Goal: Register for event/course

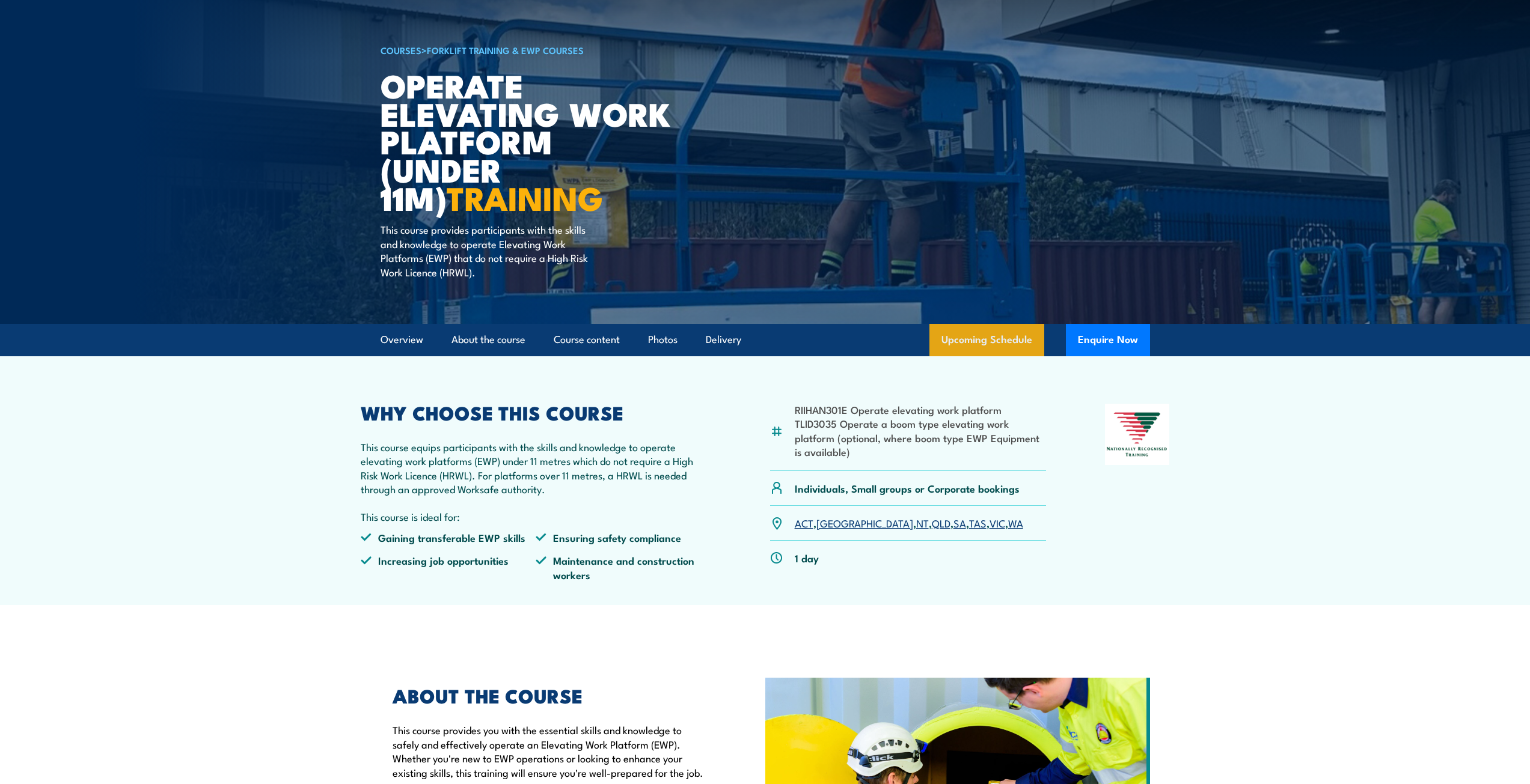
scroll to position [60, 0]
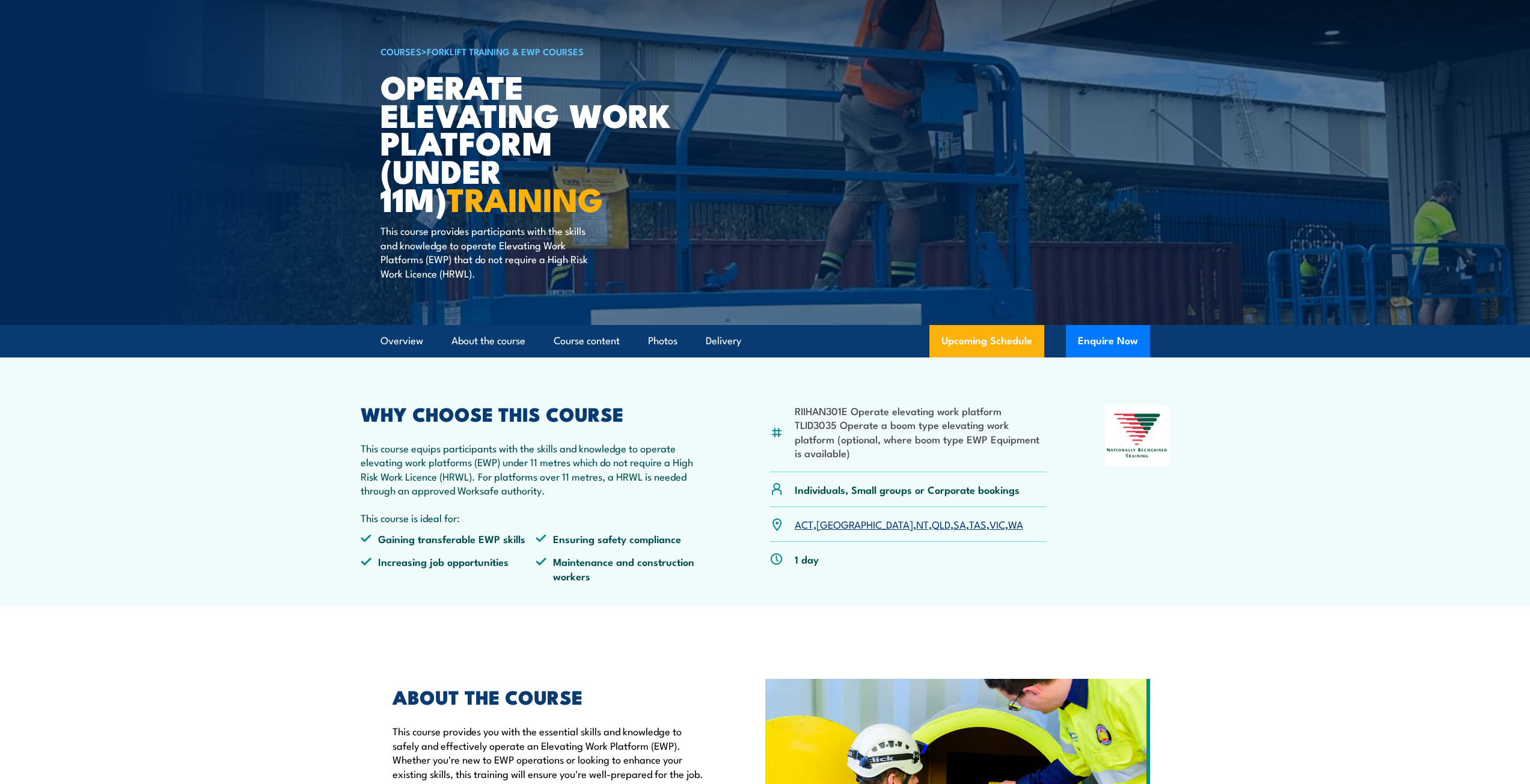
click at [1008, 522] on link "WA" at bounding box center [1015, 523] width 15 height 14
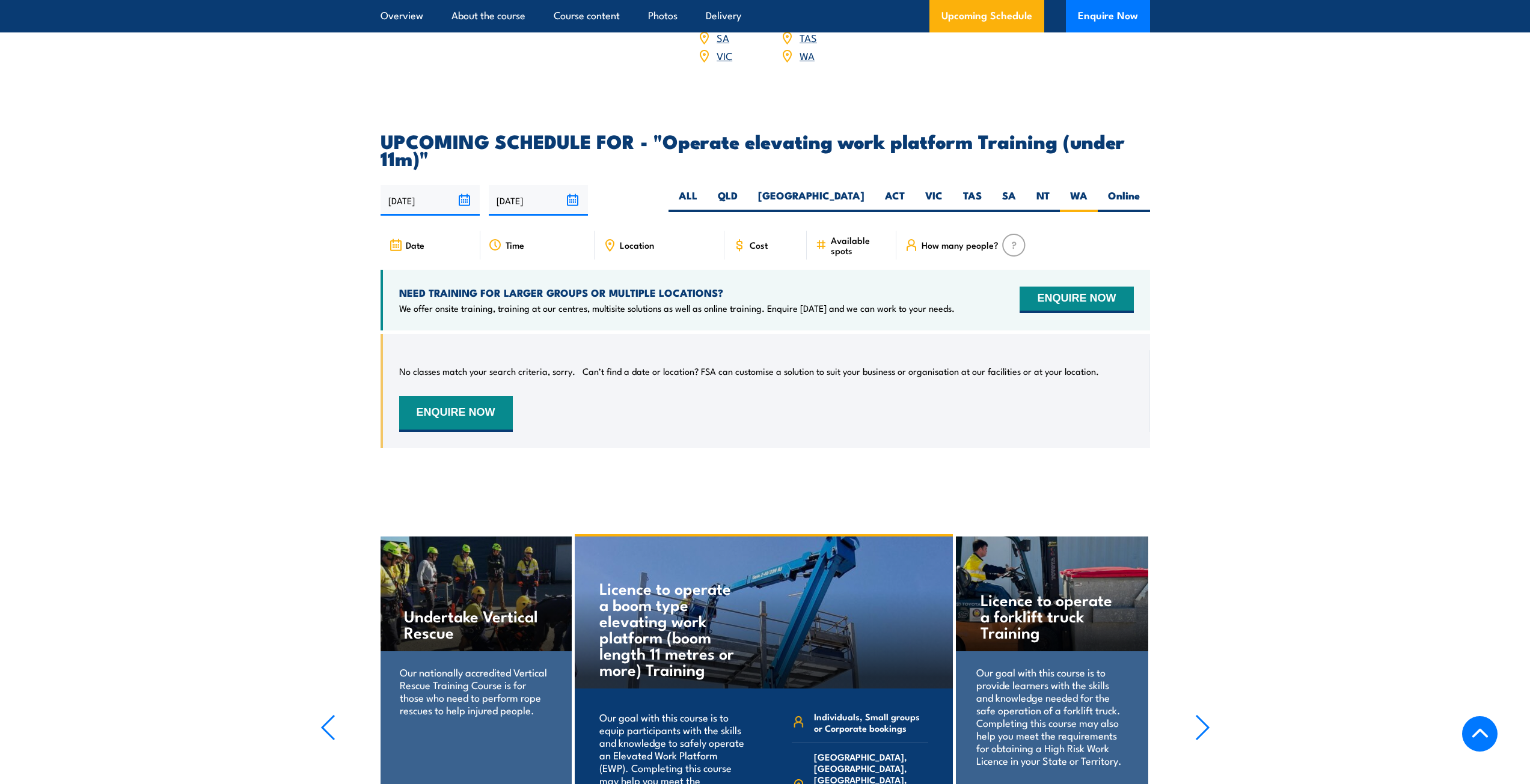
scroll to position [1749, 0]
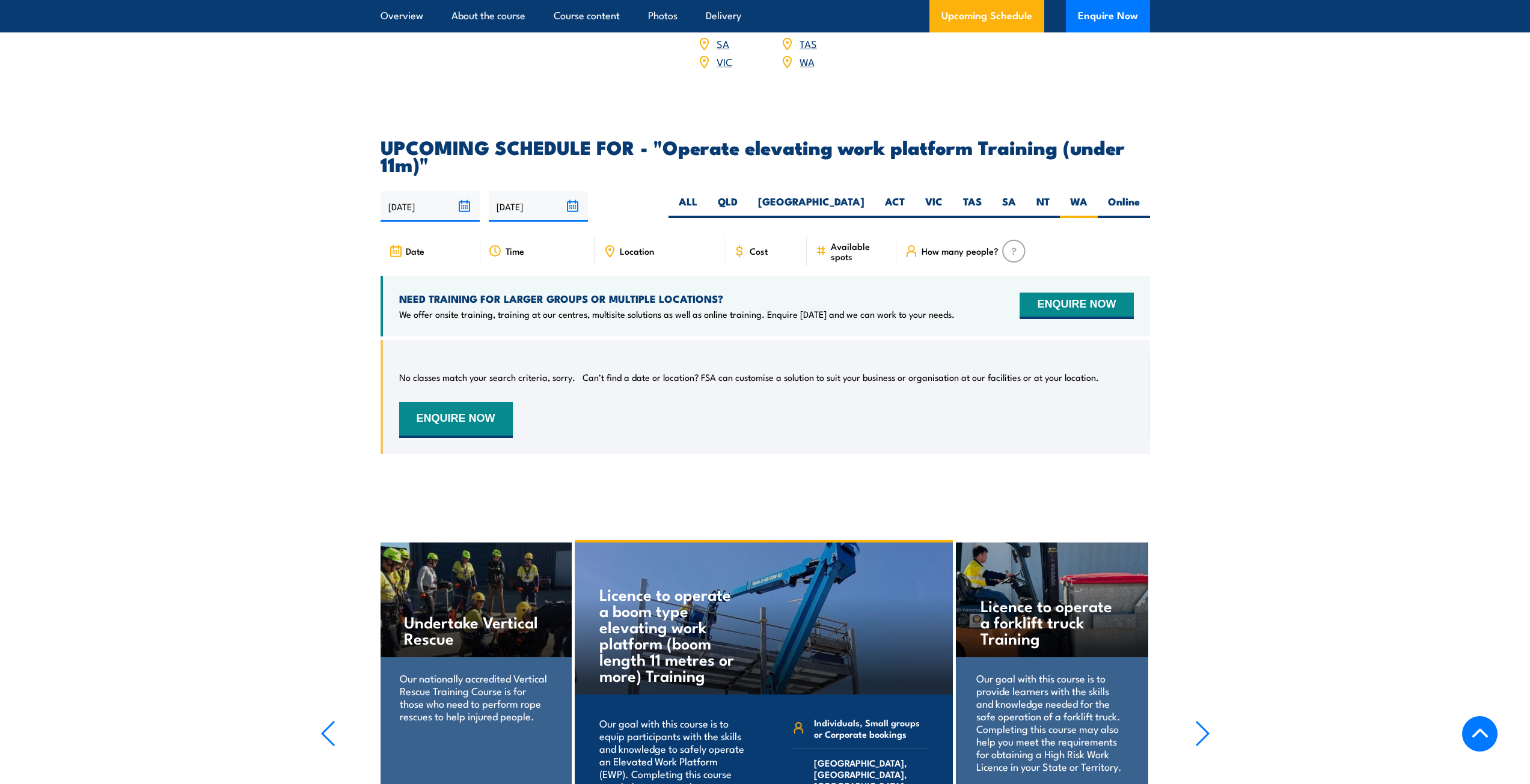
click at [757, 245] on span "Cost" at bounding box center [759, 251] width 18 height 11
click at [577, 191] on input "[DATE]" at bounding box center [538, 206] width 99 height 31
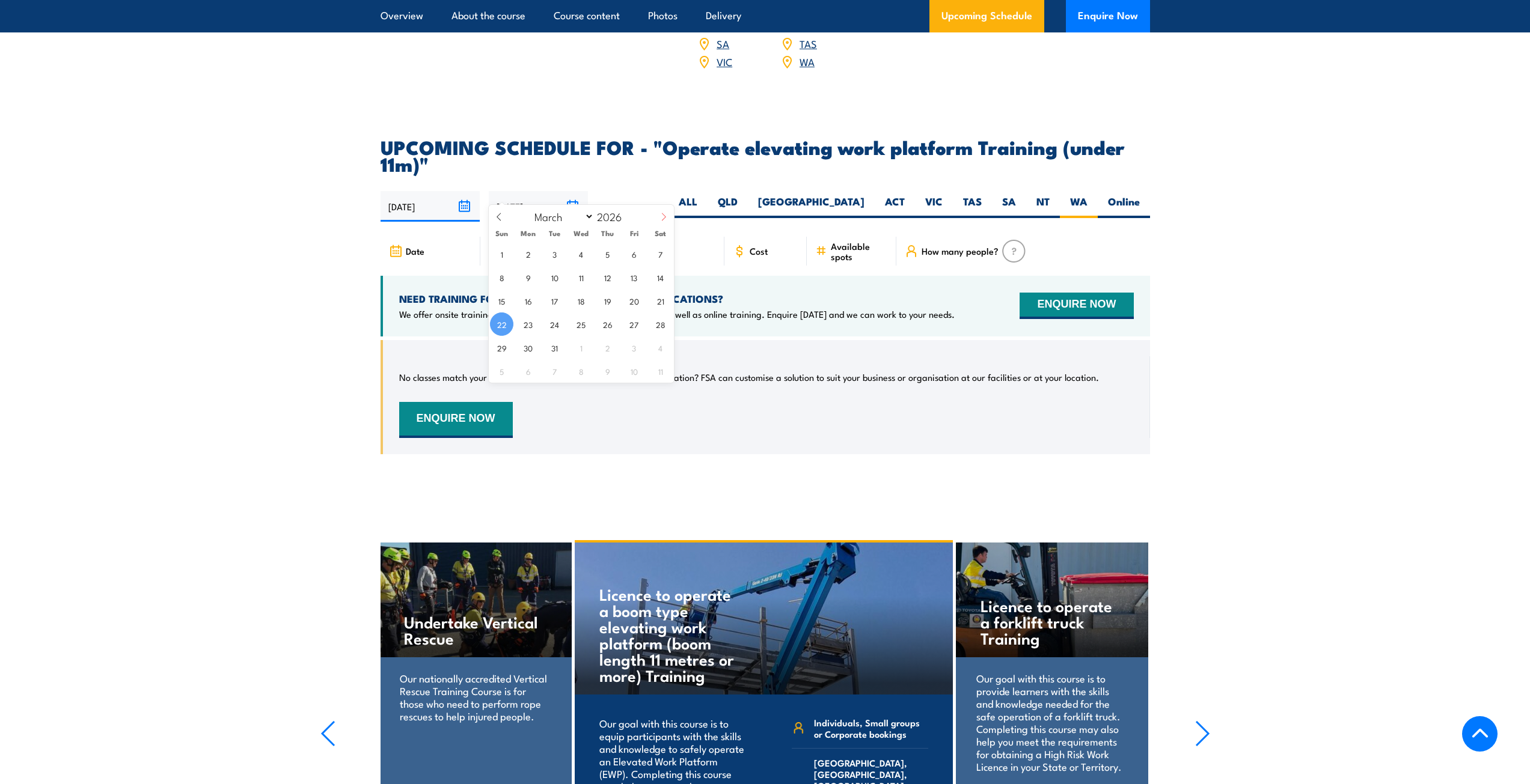
click at [663, 213] on icon at bounding box center [663, 217] width 8 height 8
select select "3"
click at [1019, 239] on img at bounding box center [1013, 251] width 23 height 23
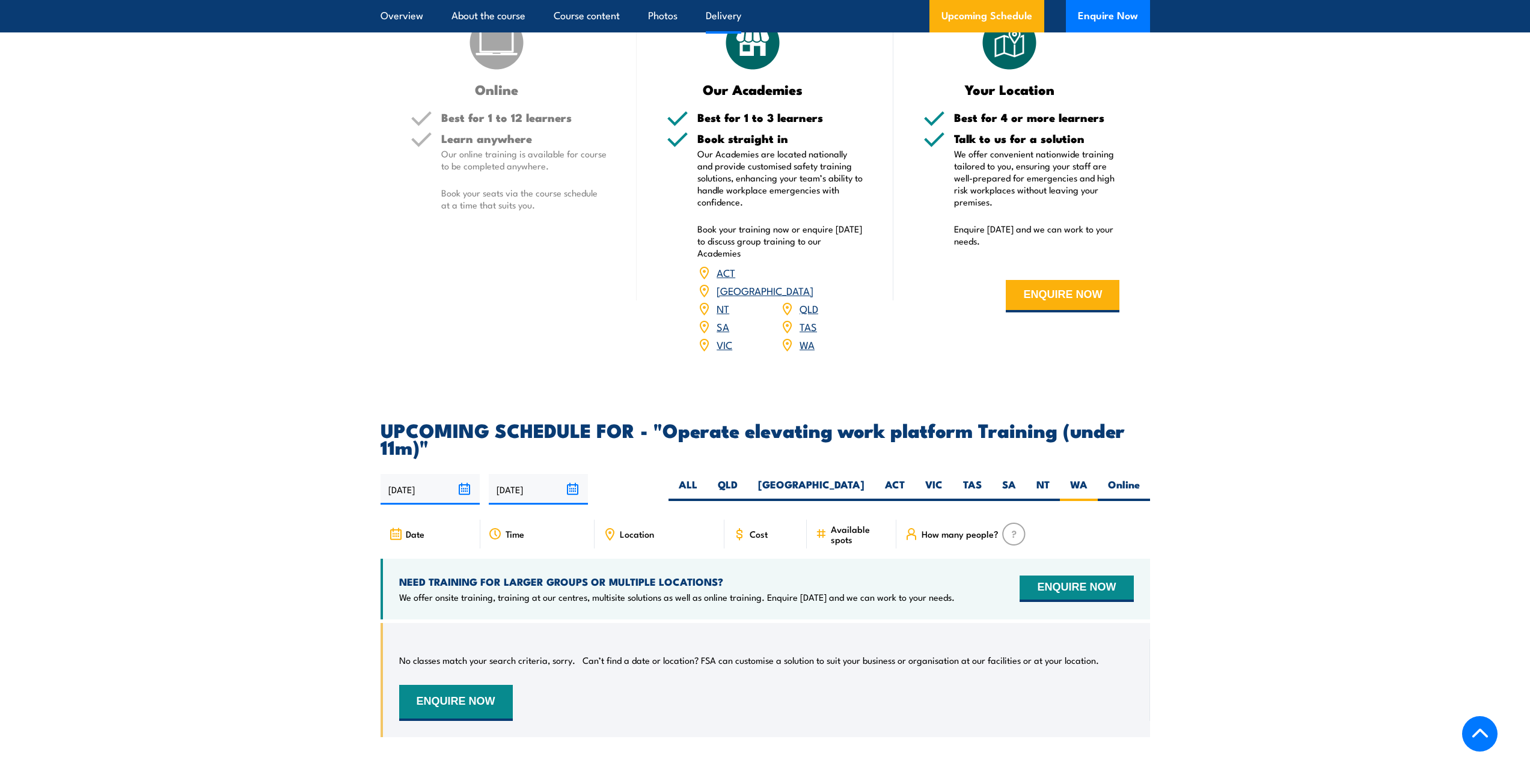
scroll to position [1268, 0]
